Goal: Check status

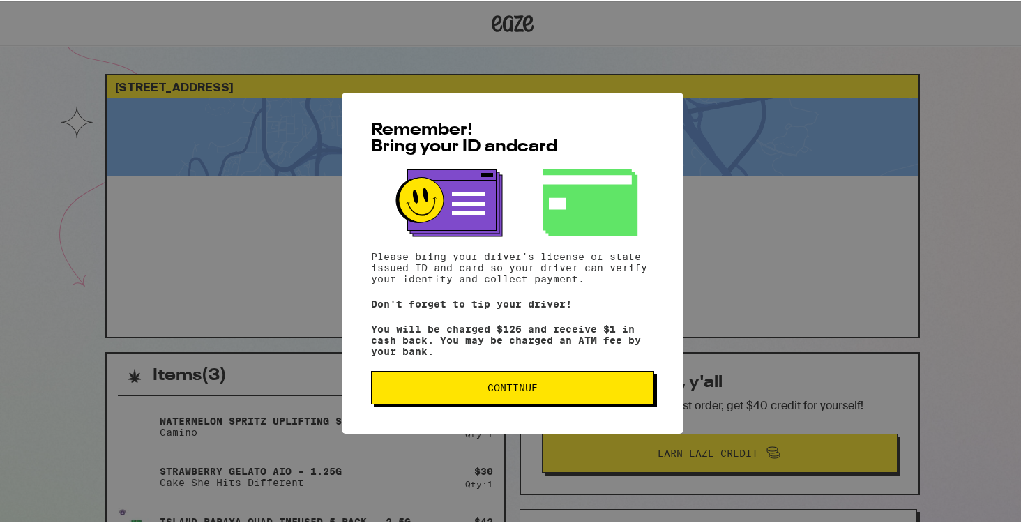
click at [467, 391] on span "Continue" at bounding box center [512, 386] width 259 height 10
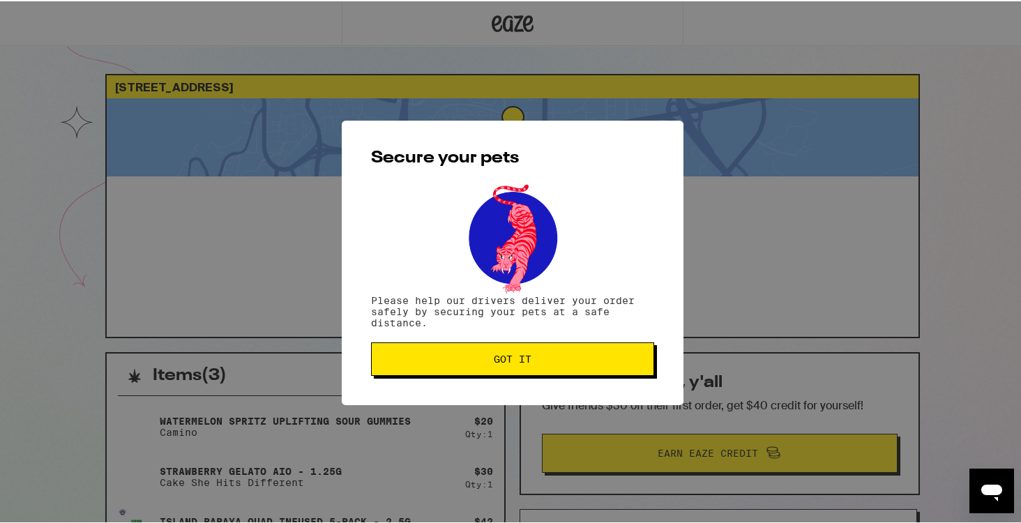
click at [457, 366] on button "Got it" at bounding box center [512, 357] width 283 height 33
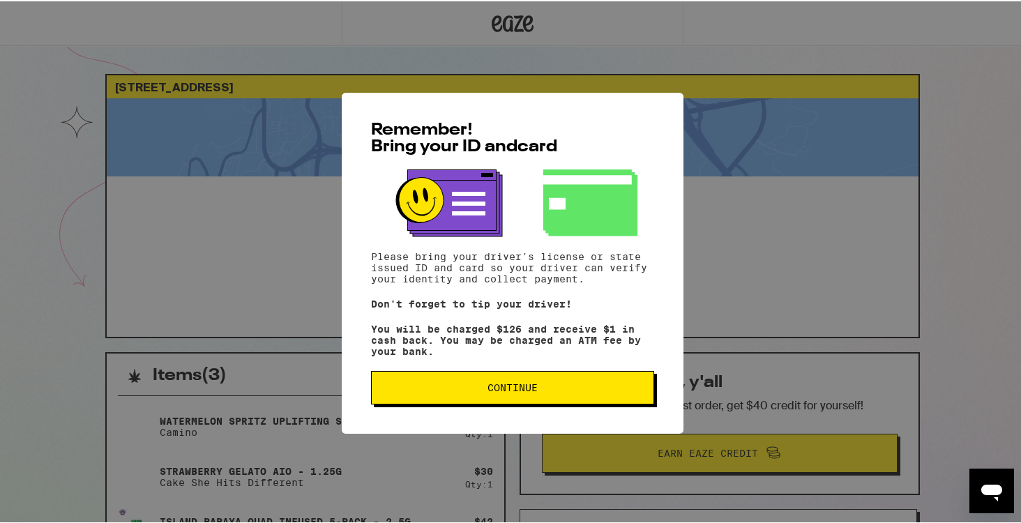
click at [492, 391] on span "Continue" at bounding box center [512, 386] width 50 height 10
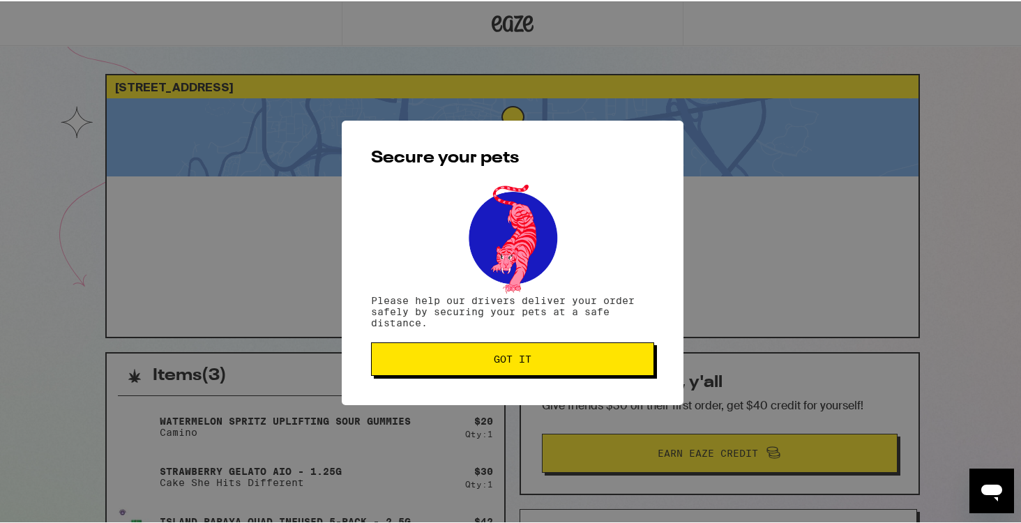
click at [493, 370] on button "Got it" at bounding box center [512, 357] width 283 height 33
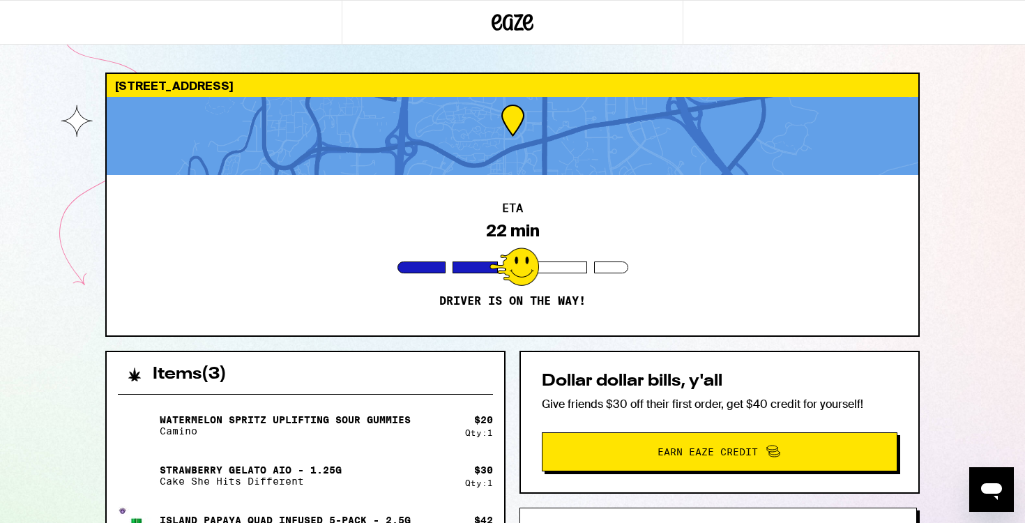
click at [460, 195] on div "ETA 22 min Driver is on the way!" at bounding box center [513, 255] width 812 height 160
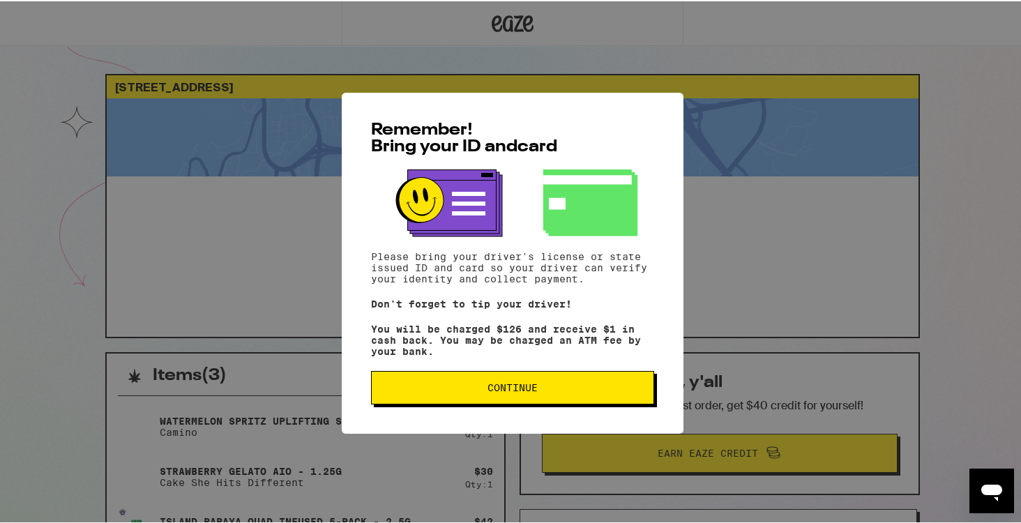
click at [487, 391] on span "Continue" at bounding box center [512, 386] width 50 height 10
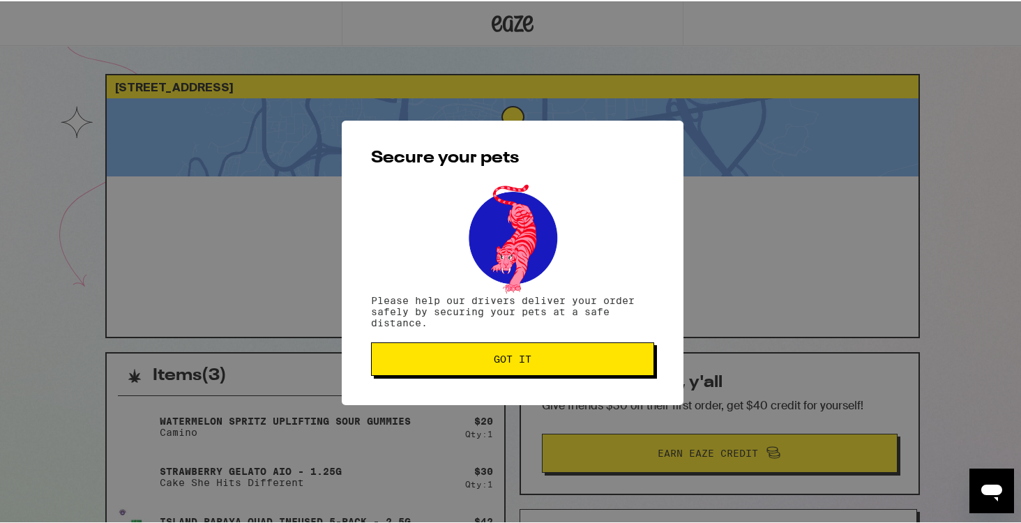
click at [496, 356] on span "Got it" at bounding box center [513, 358] width 38 height 10
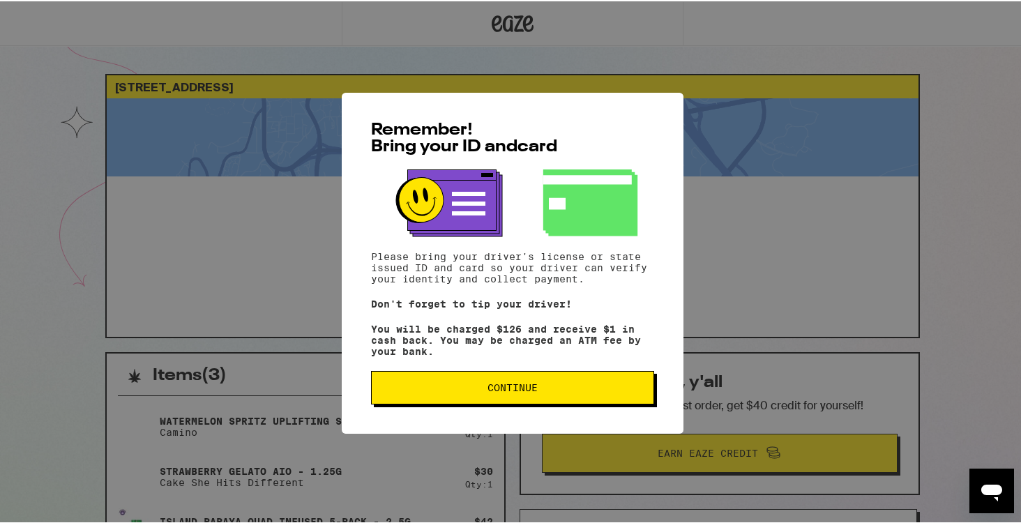
click at [567, 391] on span "Continue" at bounding box center [512, 386] width 259 height 10
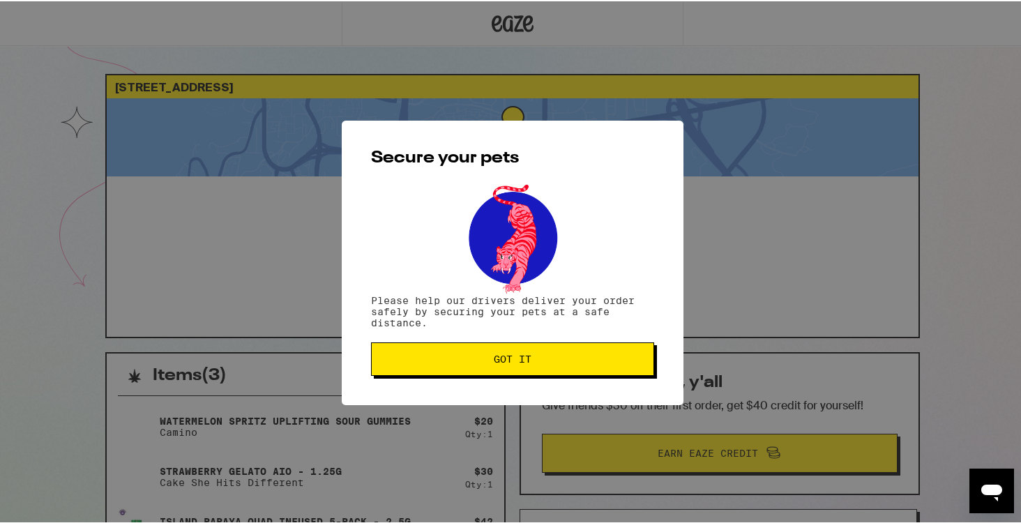
click at [517, 361] on span "Got it" at bounding box center [513, 358] width 38 height 10
